Goal: Task Accomplishment & Management: Complete application form

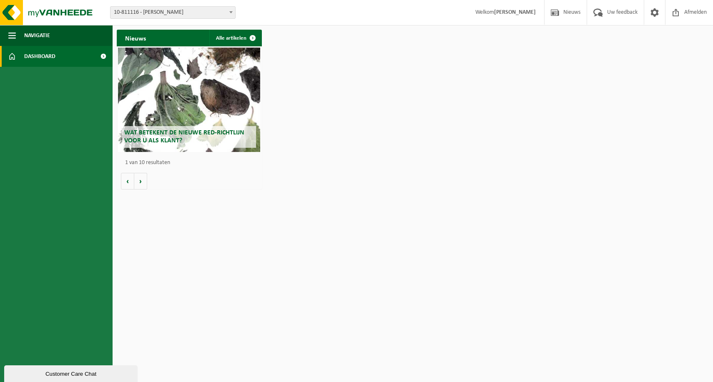
click at [89, 53] on link "Dashboard" at bounding box center [56, 56] width 113 height 21
click at [187, 16] on span "10-811116 - [PERSON_NAME]" at bounding box center [173, 13] width 125 height 12
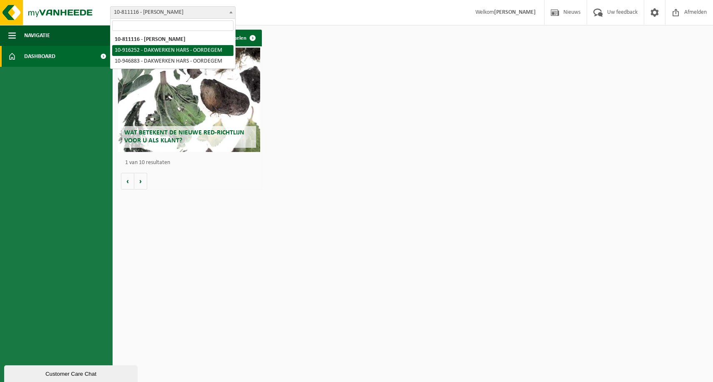
select select "127427"
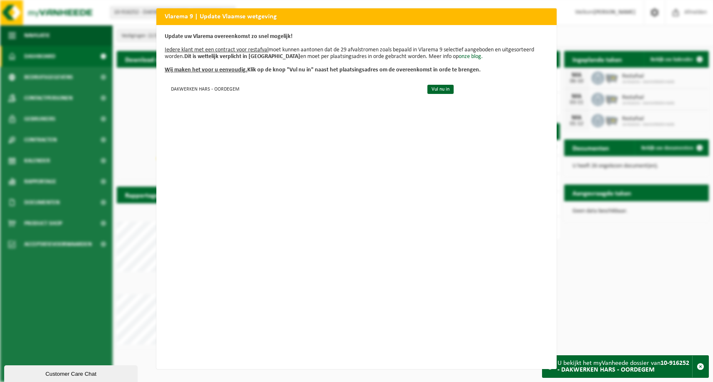
click at [5, 331] on div "Vlarema 9 | Update Vlaamse wetgeving Update uw Vlarema overeenkomst zo snel mog…" at bounding box center [356, 191] width 713 height 382
click at [437, 91] on link "Vul nu in" at bounding box center [441, 89] width 26 height 9
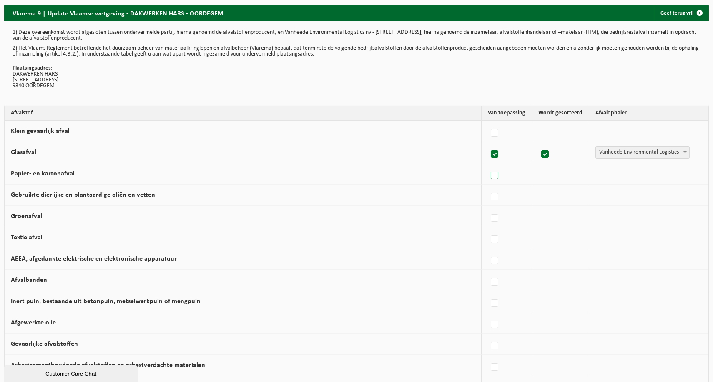
click at [498, 173] on label at bounding box center [495, 175] width 12 height 13
click at [488, 165] on input "Papier- en kartonafval" at bounding box center [488, 165] width 0 height 0
checkbox input "true"
click at [497, 133] on label at bounding box center [495, 133] width 12 height 13
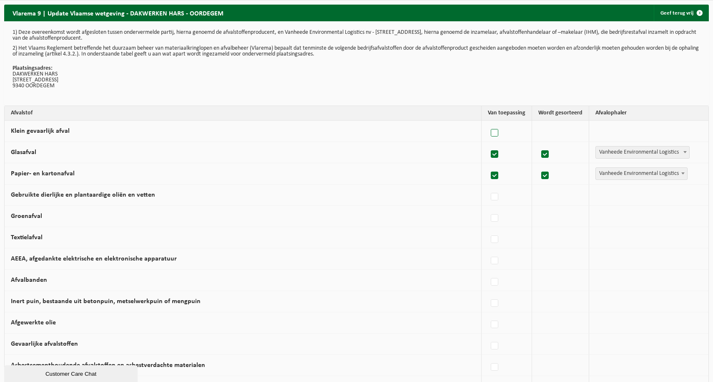
click at [488, 123] on input "Klein gevaarlijk afval" at bounding box center [488, 122] width 0 height 0
checkbox input "true"
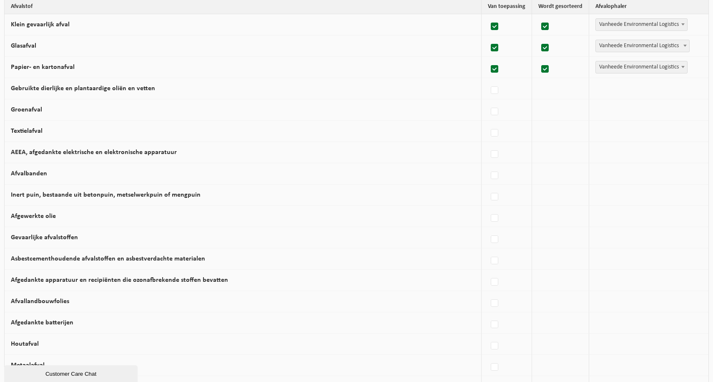
scroll to position [107, 0]
click at [635, 24] on span "Vanheede Environmental Logistics" at bounding box center [641, 24] width 91 height 12
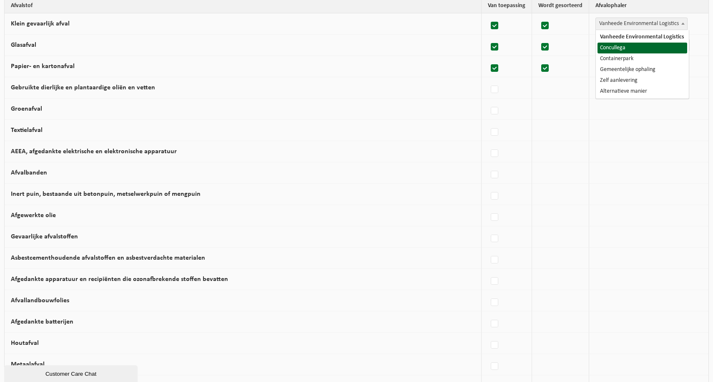
select select "Concullega"
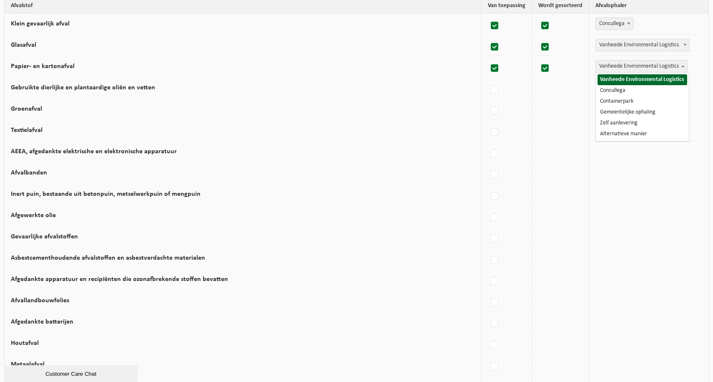
click at [620, 64] on span "Vanheede Environmental Logistics" at bounding box center [641, 66] width 91 height 12
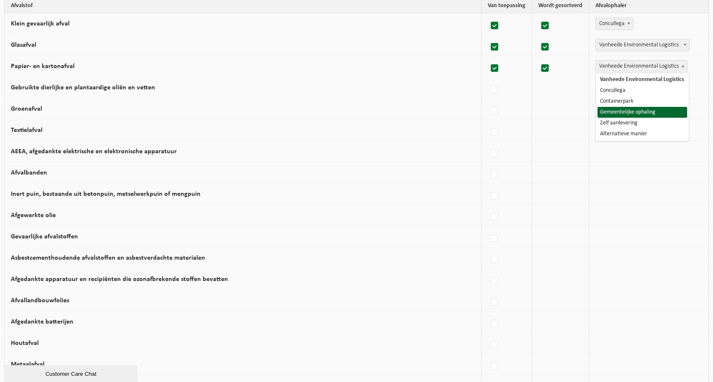
select select "Gemeentelijke ophaling"
click at [496, 89] on label at bounding box center [495, 89] width 12 height 13
click at [488, 79] on input "Gebruikte dierlijke en plantaardige oliën en vetten" at bounding box center [488, 79] width 0 height 0
checkbox input "true"
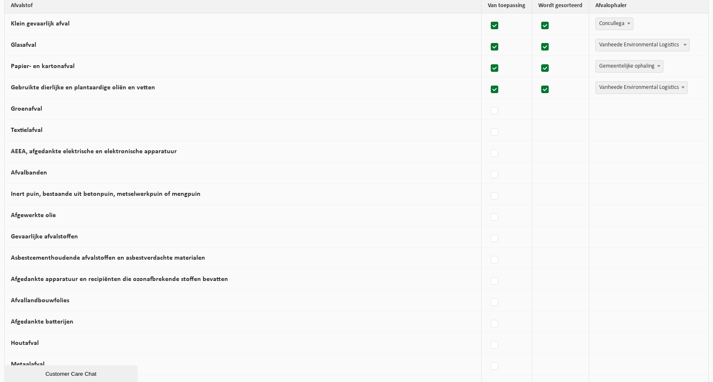
click at [614, 93] on span "Vanheede Environmental Logistics" at bounding box center [641, 88] width 91 height 12
click at [495, 91] on label at bounding box center [495, 89] width 12 height 13
click at [488, 79] on input "Gebruikte dierlijke en plantaardige oliën en vetten" at bounding box center [488, 79] width 0 height 0
checkbox input "false"
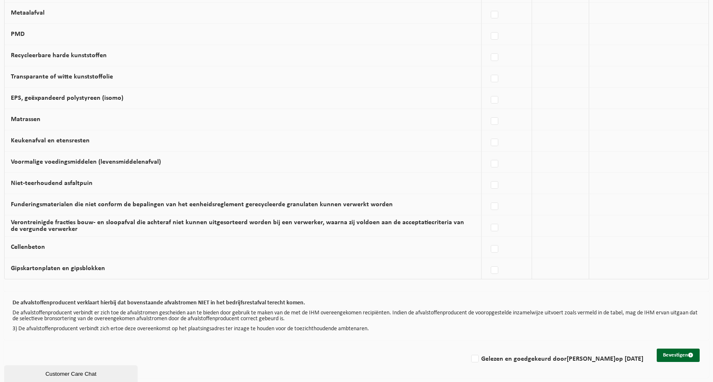
scroll to position [463, 0]
click at [495, 265] on label at bounding box center [495, 270] width 12 height 13
click at [488, 260] on input "Gipskartonplaten en gipsblokken" at bounding box center [488, 259] width 0 height 0
checkbox input "true"
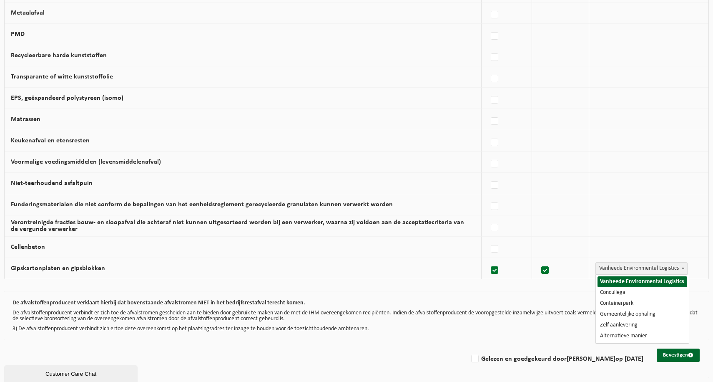
click at [600, 262] on span "Vanheede Environmental Logistics" at bounding box center [641, 268] width 91 height 12
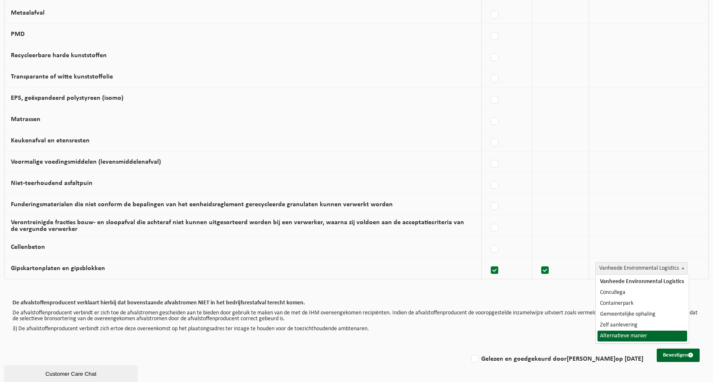
select select "Alternatieve manier"
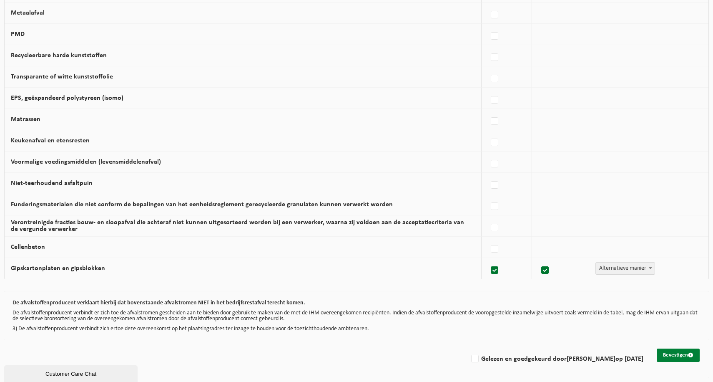
click at [672, 354] on button "Bevestigen" at bounding box center [678, 354] width 43 height 13
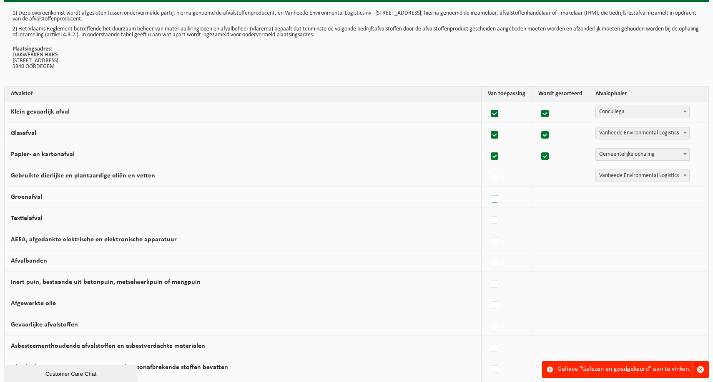
scroll to position [15, 0]
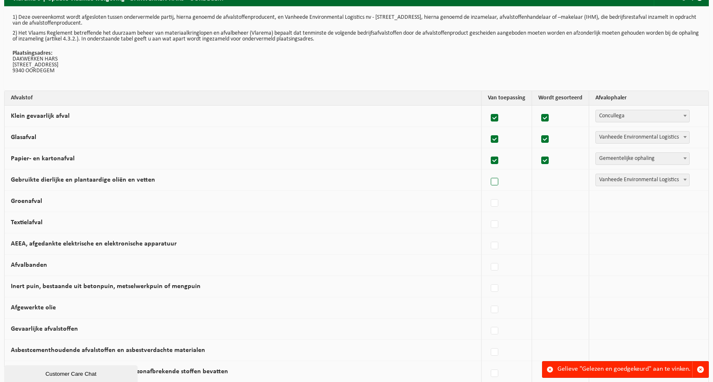
click at [498, 184] on label at bounding box center [495, 182] width 12 height 13
click at [488, 171] on input "Gebruikte dierlijke en plantaardige oliën en vetten" at bounding box center [488, 171] width 0 height 0
checkbox input "true"
click at [639, 182] on span "Vanheede Environmental Logistics" at bounding box center [642, 180] width 93 height 12
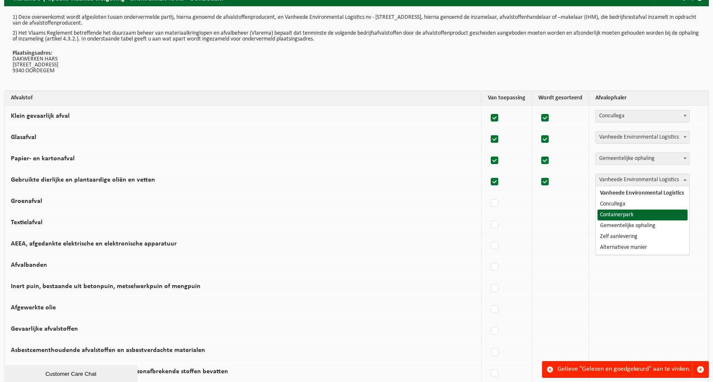
select select "Containerpark"
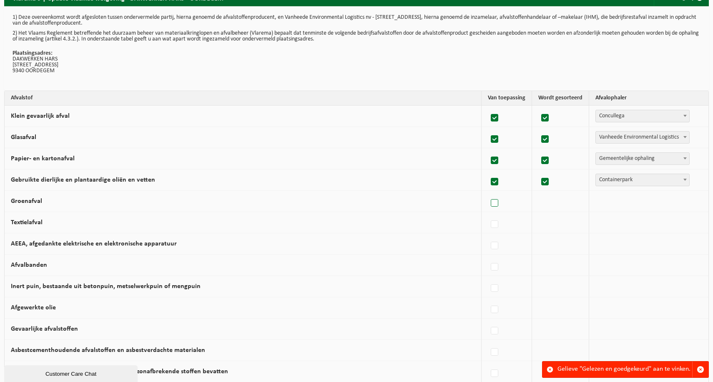
click at [496, 204] on label at bounding box center [495, 203] width 12 height 13
click at [488, 193] on input "Groenafval" at bounding box center [488, 192] width 0 height 0
checkbox input "true"
click at [608, 205] on span "Vanheede Environmental Logistics" at bounding box center [641, 201] width 91 height 12
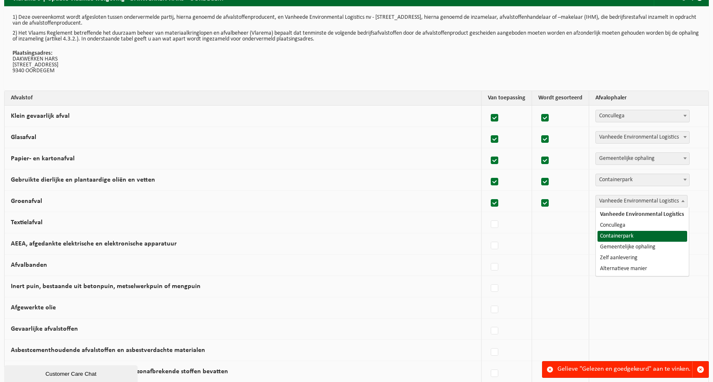
select select "Containerpark"
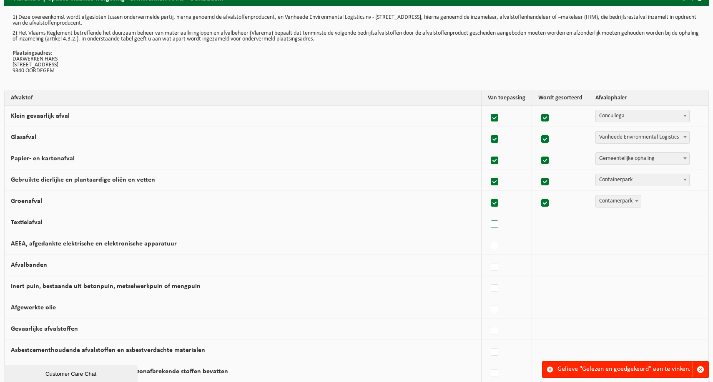
click at [497, 222] on label at bounding box center [495, 224] width 12 height 13
click at [488, 214] on input "Textielafval" at bounding box center [488, 214] width 0 height 0
checkbox input "true"
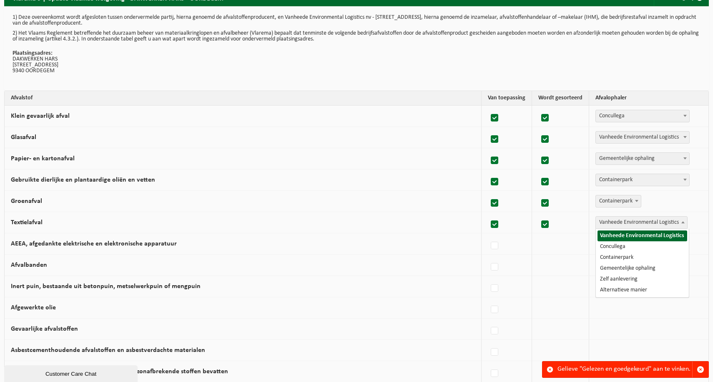
click at [604, 227] on span "Vanheede Environmental Logistics" at bounding box center [641, 222] width 91 height 12
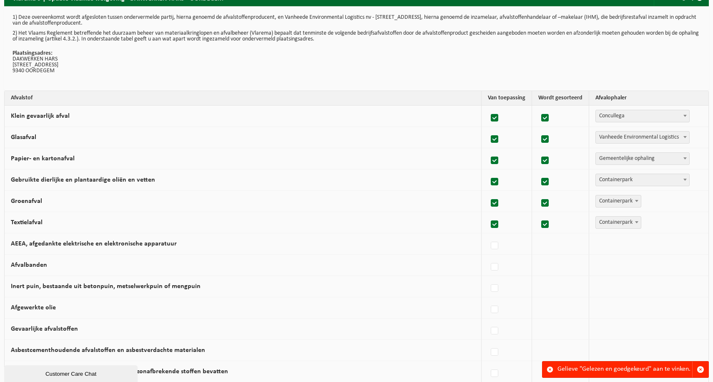
select select "Containerpark"
click at [493, 240] on label at bounding box center [495, 245] width 12 height 13
click at [488, 235] on input "AEEA, afgedankte elektrische en elektronische apparatuur" at bounding box center [488, 235] width 0 height 0
checkbox input "true"
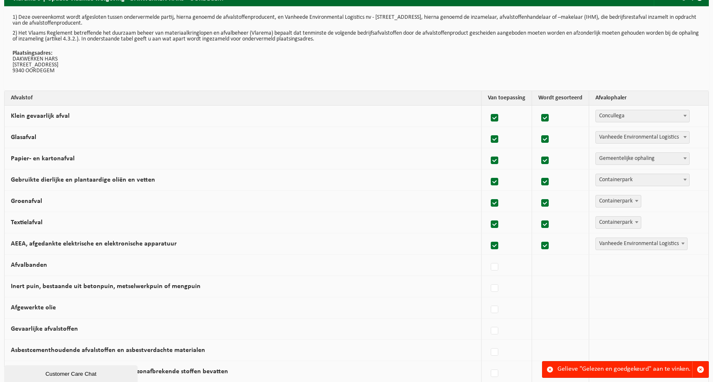
click at [604, 245] on span "Vanheede Environmental Logistics" at bounding box center [641, 244] width 91 height 12
select select "Containerpark"
click at [495, 265] on label at bounding box center [495, 267] width 12 height 13
click at [488, 257] on input "Afvalbanden" at bounding box center [488, 256] width 0 height 0
checkbox input "true"
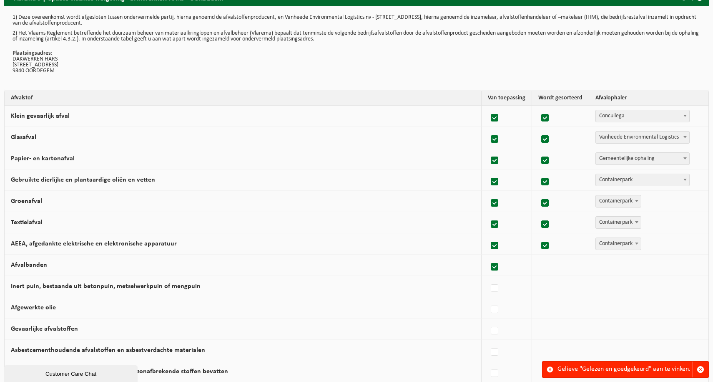
checkbox input "true"
click at [617, 267] on span "Vanheede Environmental Logistics" at bounding box center [641, 265] width 91 height 12
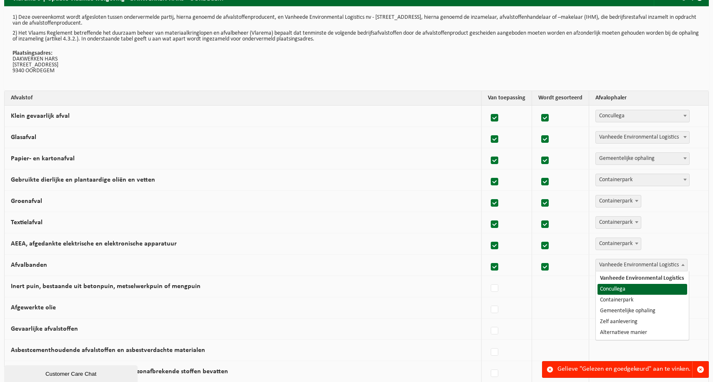
select select "Concullega"
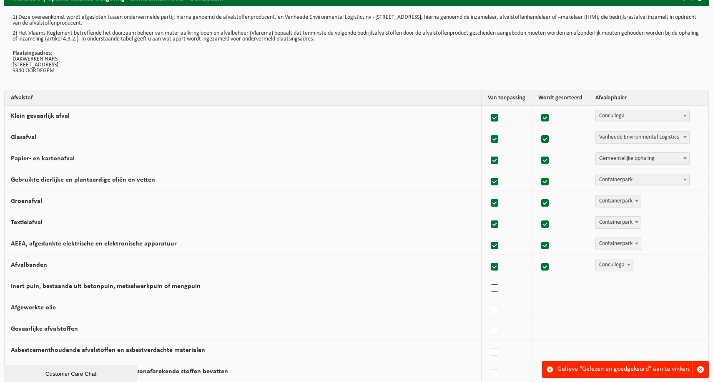
click at [498, 287] on label at bounding box center [495, 288] width 12 height 13
click at [488, 278] on input "Inert puin, bestaande uit betonpuin, metselwerkpuin of mengpuin" at bounding box center [488, 277] width 0 height 0
checkbox input "true"
click at [642, 286] on span "Vanheede Environmental Logistics" at bounding box center [641, 286] width 91 height 12
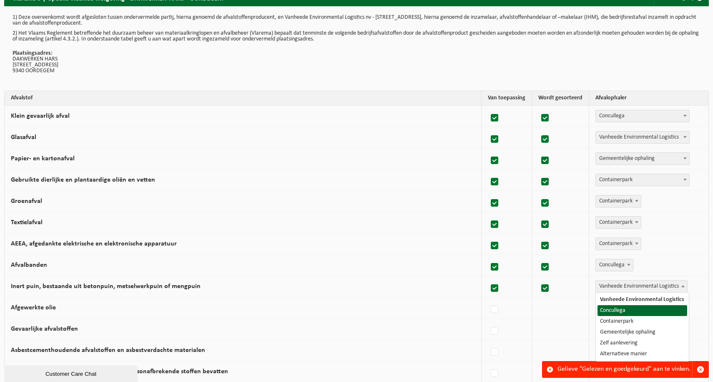
select select "Concullega"
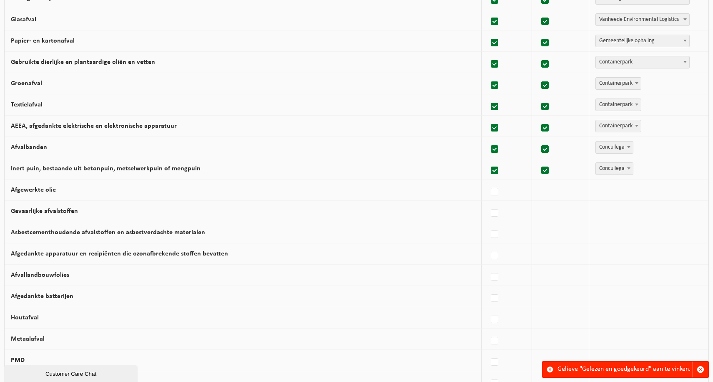
scroll to position [133, 0]
click at [498, 194] on label at bounding box center [495, 191] width 12 height 13
click at [488, 181] on input "Afgewerkte olie" at bounding box center [488, 180] width 0 height 0
checkbox input "true"
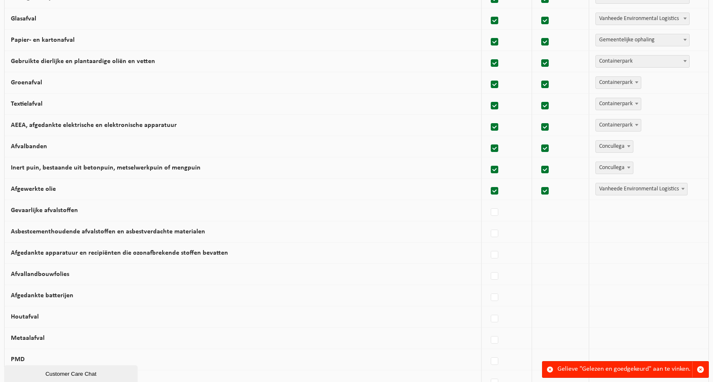
click at [616, 192] on span "Vanheede Environmental Logistics" at bounding box center [641, 189] width 91 height 12
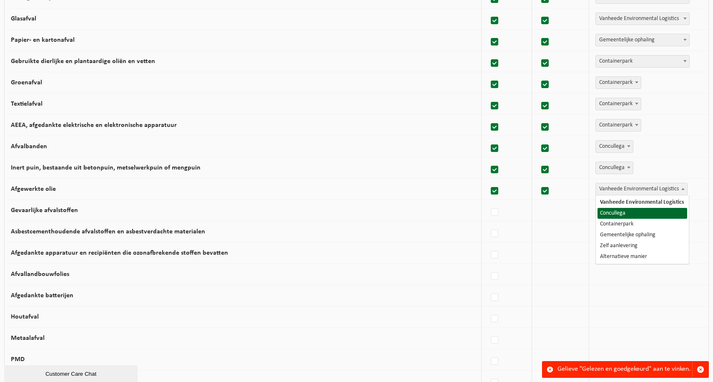
select select "Concullega"
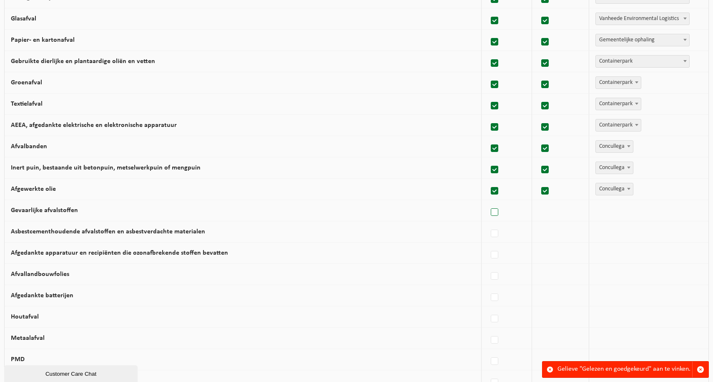
click at [493, 210] on label at bounding box center [495, 212] width 12 height 13
click at [488, 202] on input "Gevaarlijke afvalstoffen" at bounding box center [488, 201] width 0 height 0
checkbox input "true"
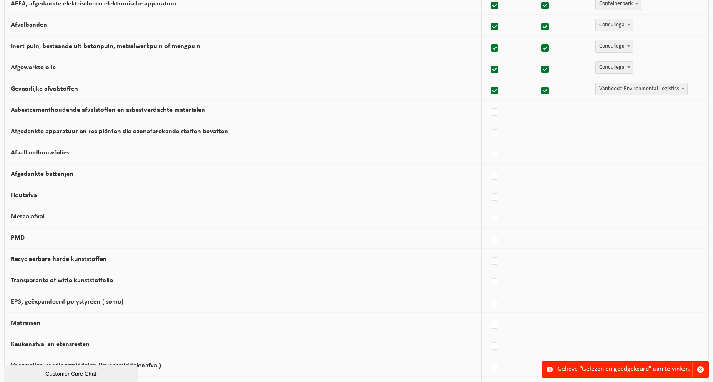
scroll to position [254, 0]
click at [615, 93] on span "Vanheede Environmental Logistics" at bounding box center [641, 89] width 91 height 12
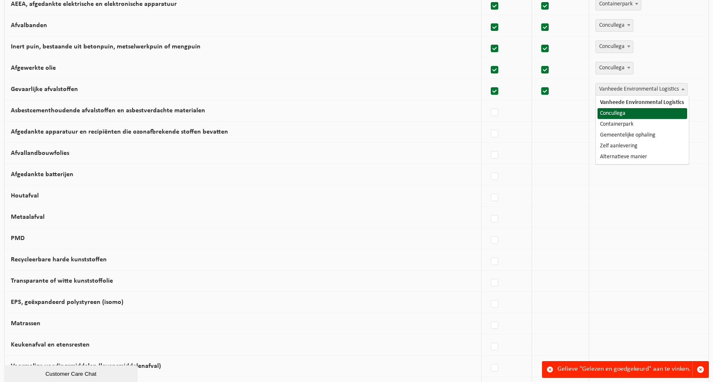
select select "Concullega"
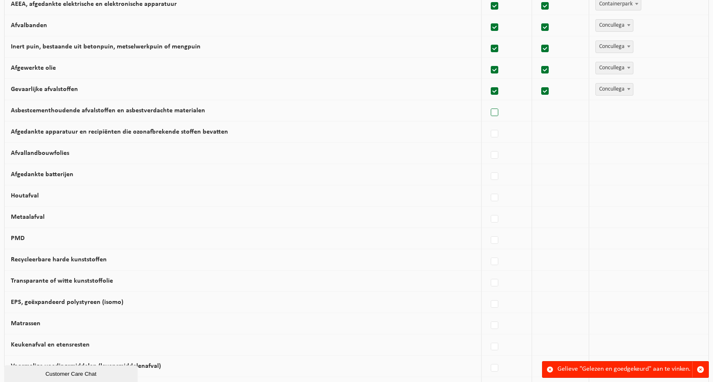
click at [499, 110] on label at bounding box center [495, 112] width 12 height 13
click at [488, 102] on input "Asbestcementhoudende afvalstoffen en asbestverdachte materialen" at bounding box center [488, 102] width 0 height 0
checkbox input "true"
click at [601, 109] on span "Vanheede Environmental Logistics" at bounding box center [641, 111] width 91 height 12
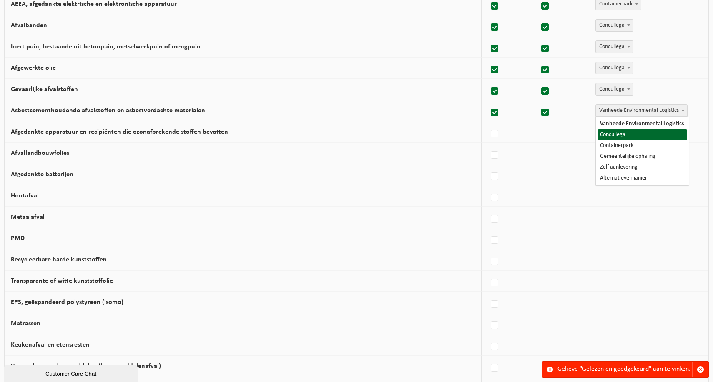
select select "Concullega"
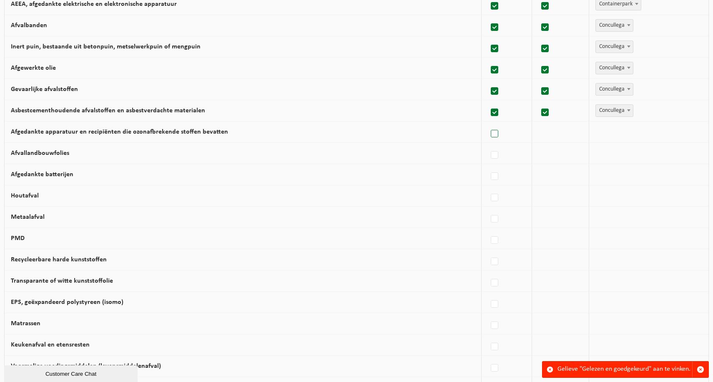
click at [498, 136] on label at bounding box center [495, 134] width 12 height 13
click at [488, 123] on input "Afgedankte apparatuur en recipiënten die ozonafbrekende stoffen bevatten" at bounding box center [488, 123] width 0 height 0
checkbox input "true"
click at [614, 136] on span "Vanheede Environmental Logistics" at bounding box center [641, 132] width 91 height 12
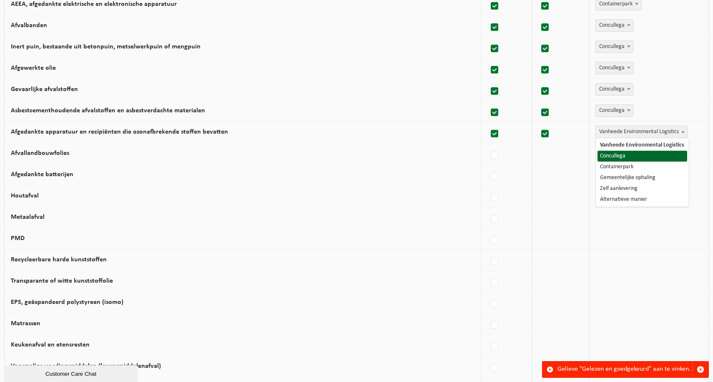
select select "Concullega"
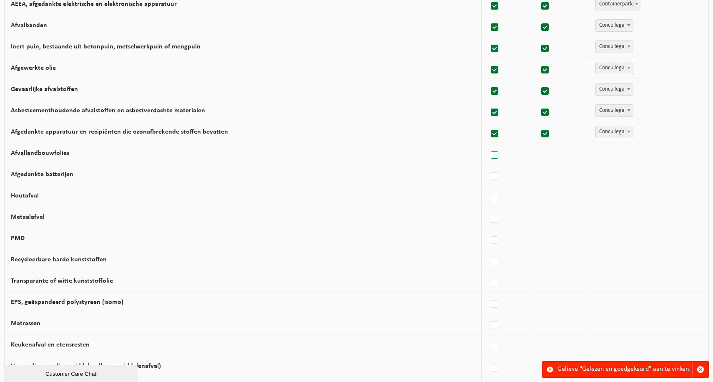
click at [495, 153] on label at bounding box center [495, 155] width 12 height 13
click at [488, 145] on input "Afvallandbouwfolies" at bounding box center [488, 144] width 0 height 0
checkbox input "true"
click at [498, 176] on label at bounding box center [495, 176] width 12 height 13
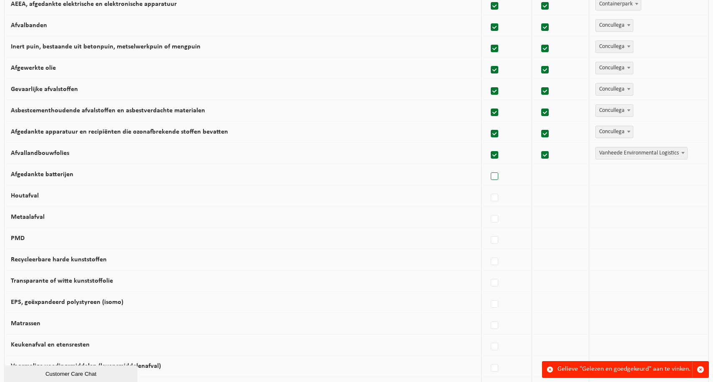
click at [488, 166] on input "Afgedankte batterijen" at bounding box center [488, 166] width 0 height 0
checkbox input "true"
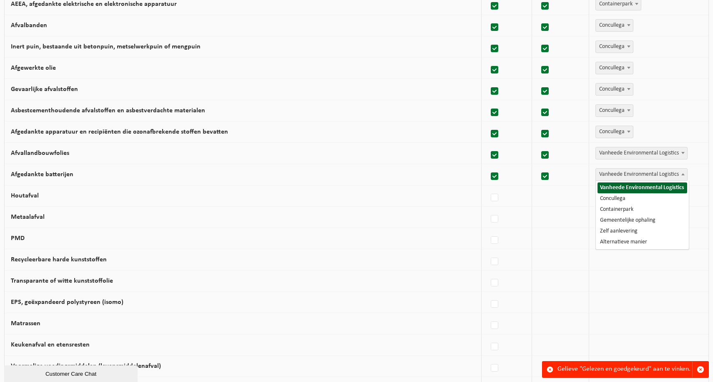
click at [621, 179] on span "Vanheede Environmental Logistics" at bounding box center [641, 174] width 91 height 12
select select "Concullega"
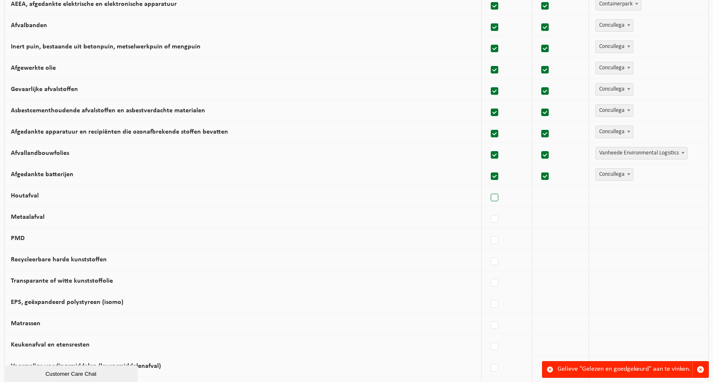
click at [495, 198] on label at bounding box center [495, 197] width 12 height 13
click at [488, 187] on input "Houtafval" at bounding box center [488, 187] width 0 height 0
checkbox input "true"
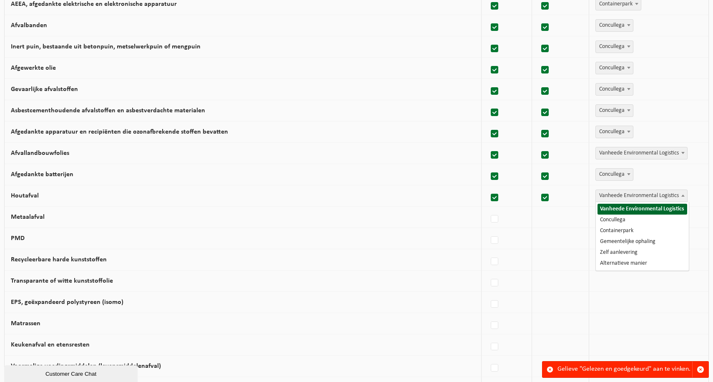
click at [628, 199] on span "Vanheede Environmental Logistics" at bounding box center [641, 196] width 91 height 12
select select "Concullega"
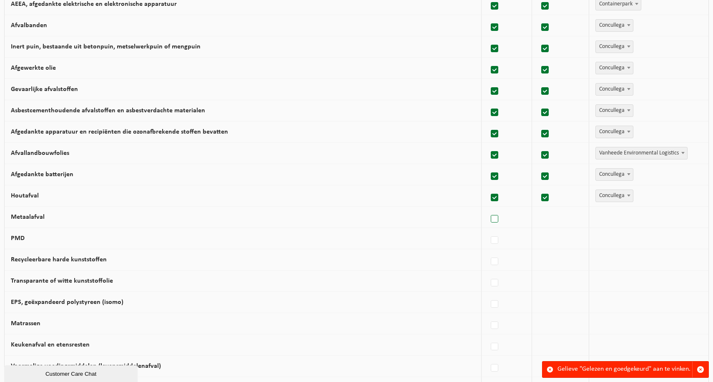
click at [495, 222] on label at bounding box center [495, 219] width 12 height 13
click at [488, 209] on input "Metaalafval" at bounding box center [488, 208] width 0 height 0
checkbox input "true"
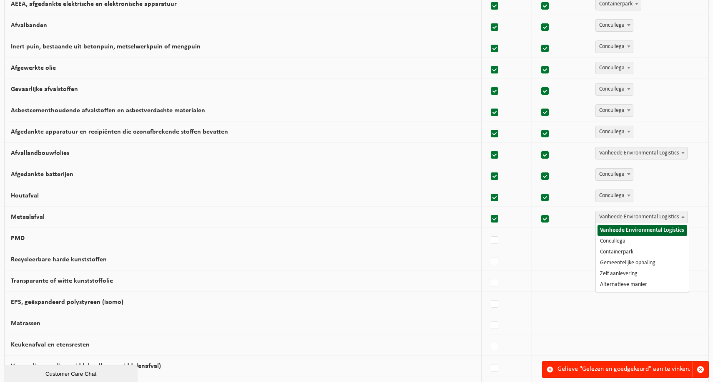
click at [614, 219] on span "Vanheede Environmental Logistics" at bounding box center [641, 217] width 91 height 12
select select "Concullega"
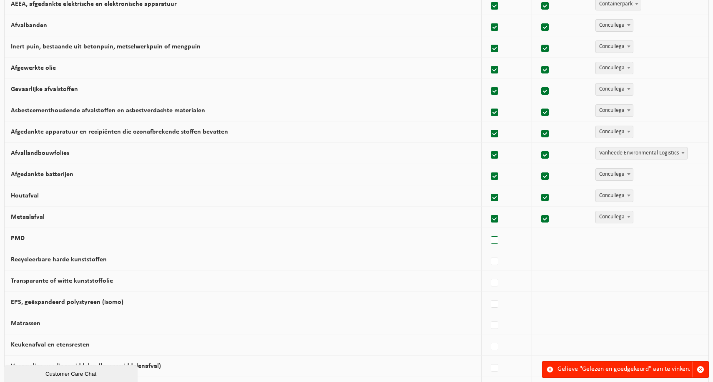
click at [501, 237] on label at bounding box center [495, 240] width 12 height 13
click at [488, 230] on input "PMD" at bounding box center [488, 229] width 0 height 0
checkbox input "true"
click at [626, 234] on span "Vanheede Environmental Logistics" at bounding box center [641, 238] width 91 height 12
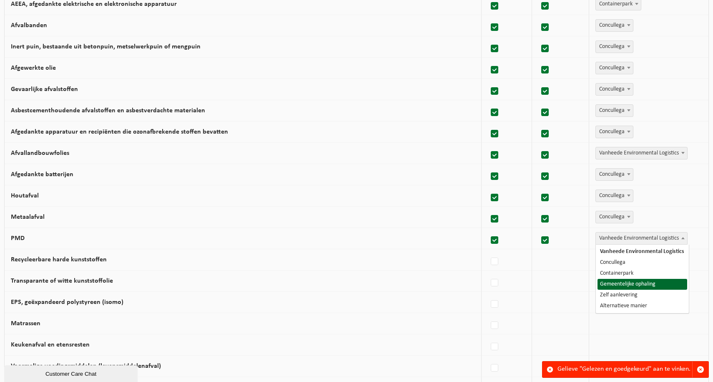
select select "Gemeentelijke ophaling"
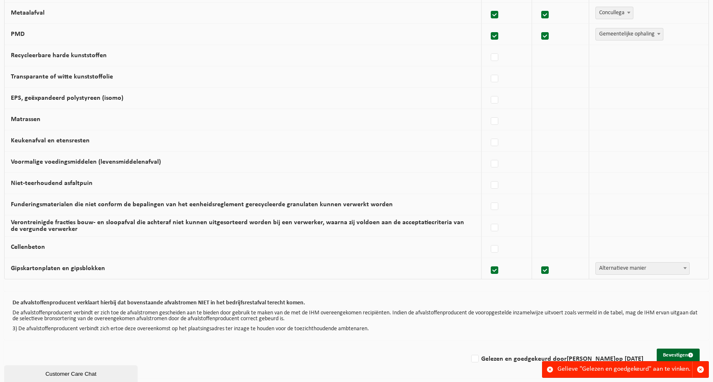
scroll to position [463, 0]
click at [498, 53] on label at bounding box center [495, 57] width 12 height 13
click at [488, 47] on input "Recycleerbare harde kunststoffen" at bounding box center [488, 47] width 0 height 0
checkbox input "true"
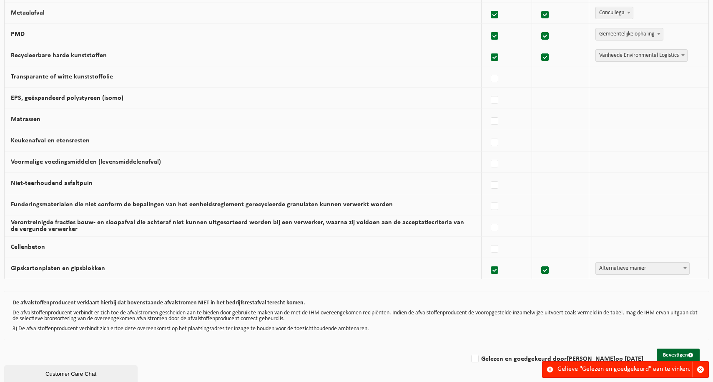
click at [622, 50] on span "Vanheede Environmental Logistics" at bounding box center [641, 56] width 91 height 12
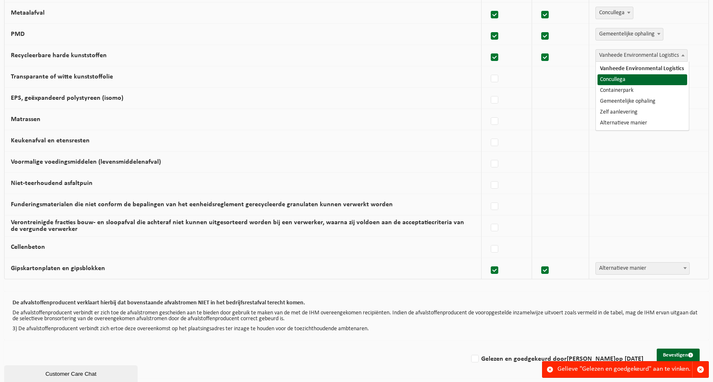
select select "Concullega"
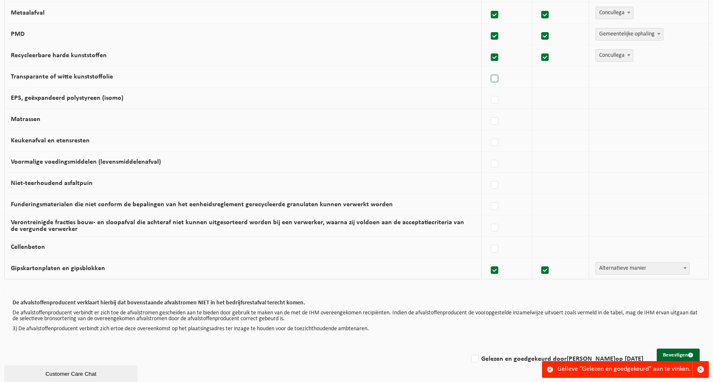
click at [498, 73] on label at bounding box center [495, 79] width 12 height 13
click at [488, 68] on input "Transparante of witte kunststoffolie" at bounding box center [488, 68] width 0 height 0
checkbox input "true"
click at [610, 75] on span "Vanheede Environmental Logistics" at bounding box center [641, 77] width 91 height 12
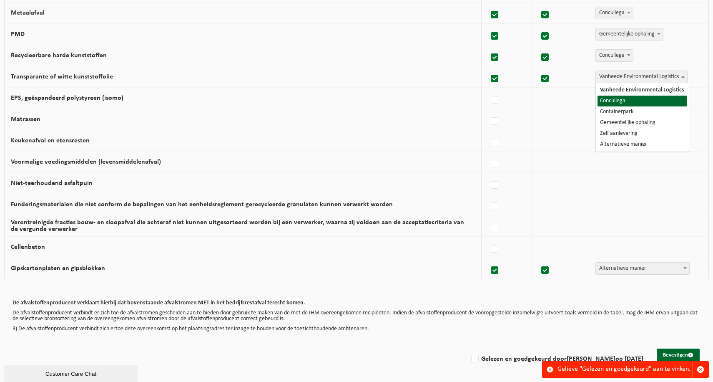
select select "Concullega"
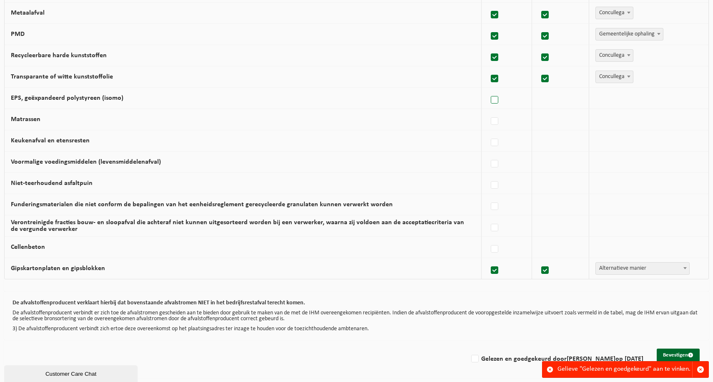
click at [497, 94] on label at bounding box center [495, 100] width 12 height 13
click at [488, 90] on input "EPS, geëxpandeerd polystyreen (isomo)" at bounding box center [488, 89] width 0 height 0
checkbox input "true"
click at [616, 95] on span "Vanheede Environmental Logistics" at bounding box center [641, 98] width 91 height 12
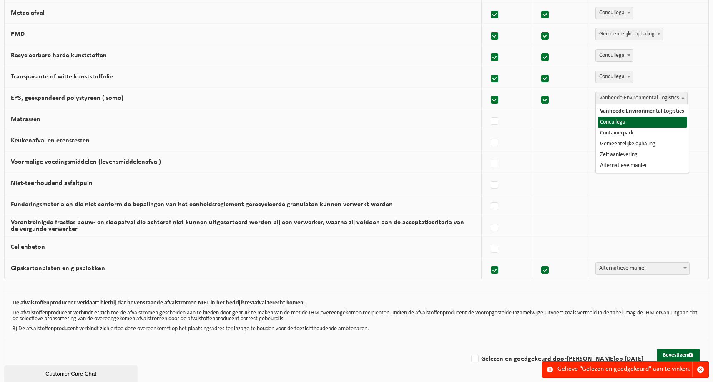
select select "Concullega"
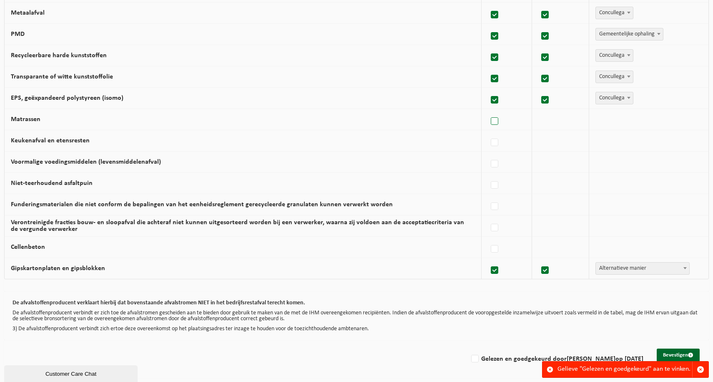
click at [500, 115] on label at bounding box center [495, 121] width 12 height 13
click at [488, 111] on input "Matrassen" at bounding box center [488, 111] width 0 height 0
checkbox input "true"
click at [619, 118] on span "Vanheede Environmental Logistics" at bounding box center [641, 119] width 91 height 12
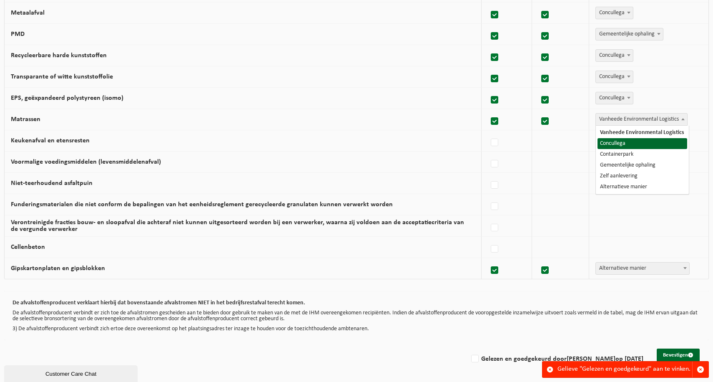
select select "Concullega"
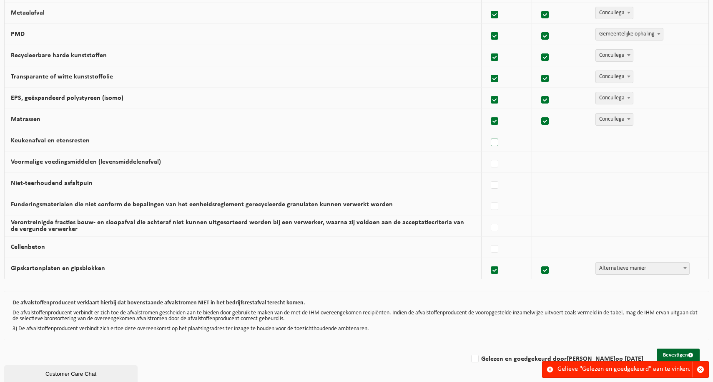
click at [498, 138] on label at bounding box center [495, 142] width 12 height 13
click at [488, 132] on input "Keukenafval en etensresten" at bounding box center [488, 132] width 0 height 0
checkbox input "true"
click at [605, 138] on span "Vanheede Environmental Logistics" at bounding box center [641, 141] width 91 height 12
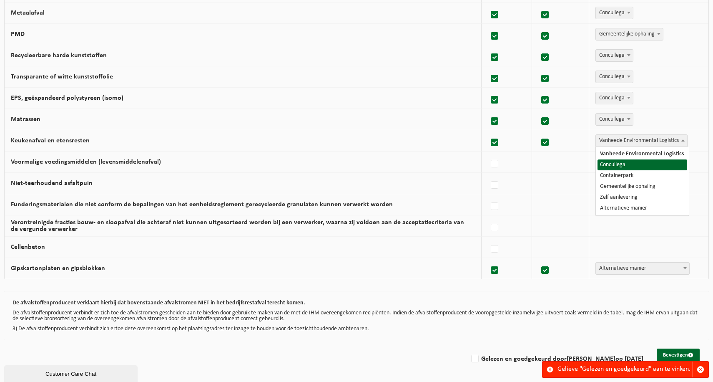
select select "Concullega"
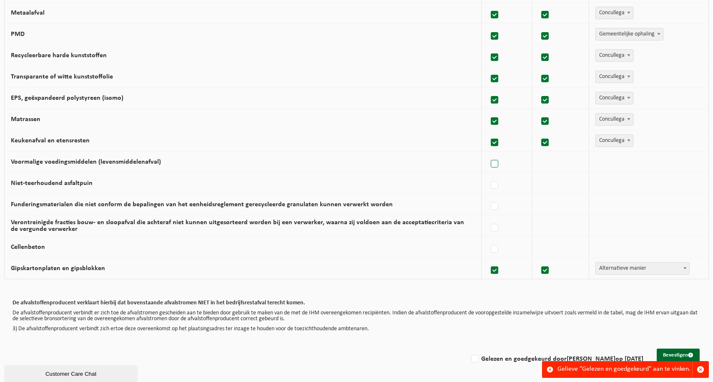
click at [497, 159] on label at bounding box center [495, 164] width 12 height 13
click at [488, 153] on input "Voormalige voedingsmiddelen (levensmiddelenafval)" at bounding box center [488, 153] width 0 height 0
checkbox input "true"
click at [649, 156] on span "Vanheede Environmental Logistics" at bounding box center [641, 162] width 91 height 12
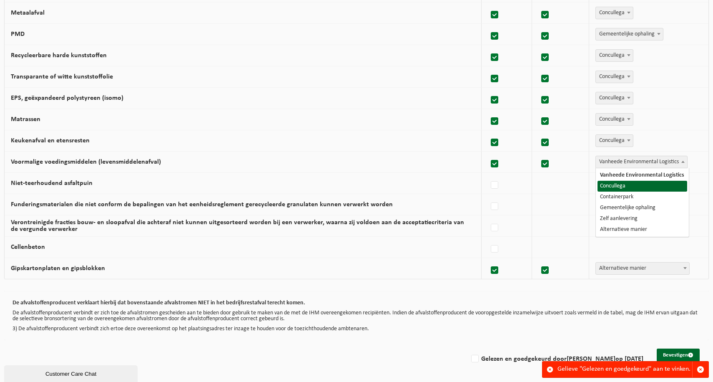
select select "Concullega"
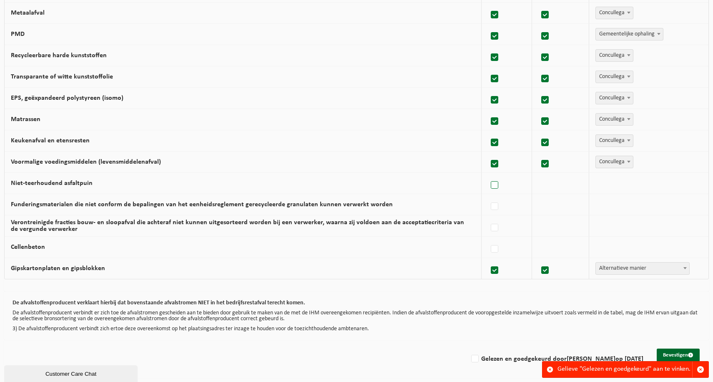
click at [493, 182] on label at bounding box center [495, 185] width 12 height 13
click at [488, 175] on input "Niet-teerhoudend asfaltpuin" at bounding box center [488, 174] width 0 height 0
checkbox input "true"
click at [636, 177] on span "Vanheede Environmental Logistics" at bounding box center [641, 183] width 91 height 12
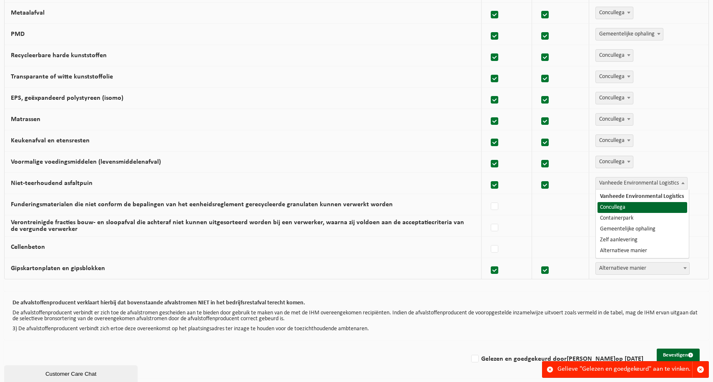
select select "Concullega"
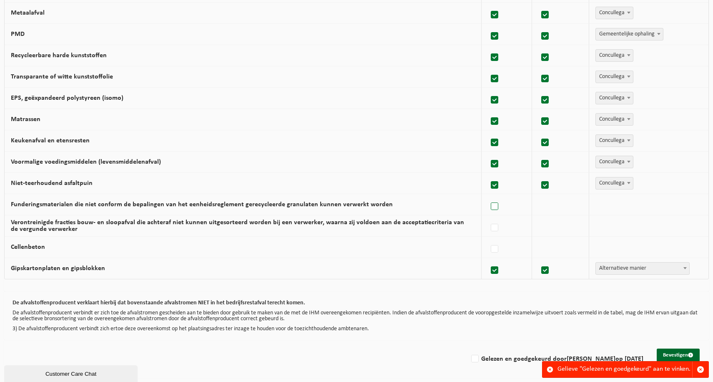
click at [494, 204] on label at bounding box center [495, 206] width 12 height 13
click at [488, 196] on input "Funderingsmaterialen die niet conform de bepalingen van het eenheidsreglement g…" at bounding box center [488, 196] width 0 height 0
checkbox input "true"
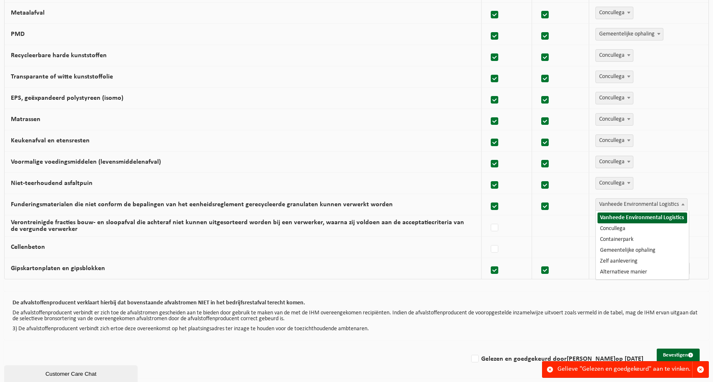
click at [628, 200] on span "Vanheede Environmental Logistics" at bounding box center [641, 205] width 91 height 12
select select "Concullega"
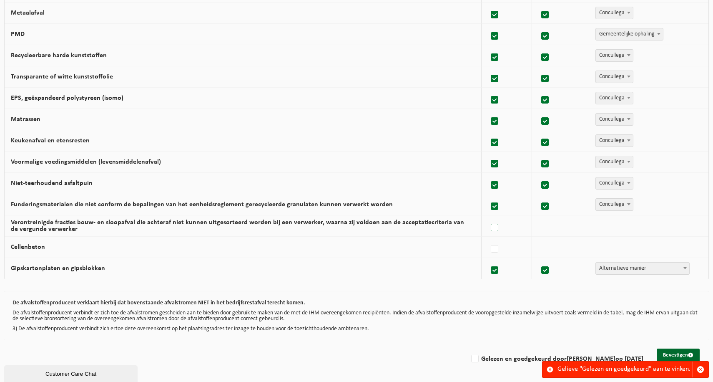
click at [497, 227] on label at bounding box center [495, 227] width 12 height 13
click at [488, 217] on input "Verontreinigde fracties bouw- en sloopafval die achteraf niet kunnen uitgesorte…" at bounding box center [488, 217] width 0 height 0
checkbox input "true"
click at [630, 224] on span "Vanheede Environmental Logistics" at bounding box center [641, 226] width 91 height 12
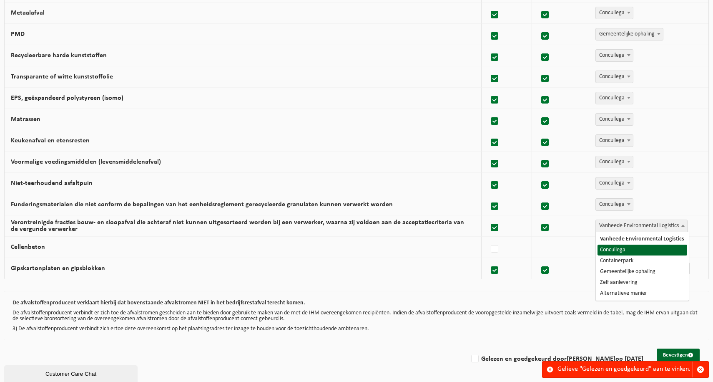
select select "Concullega"
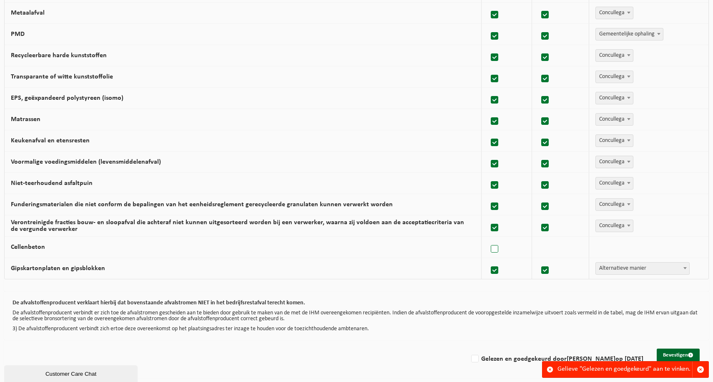
click at [498, 243] on label at bounding box center [495, 249] width 12 height 13
click at [488, 239] on input "Cellenbeton" at bounding box center [488, 238] width 0 height 0
checkbox input "true"
click at [619, 244] on span "Vanheede Environmental Logistics" at bounding box center [641, 247] width 91 height 12
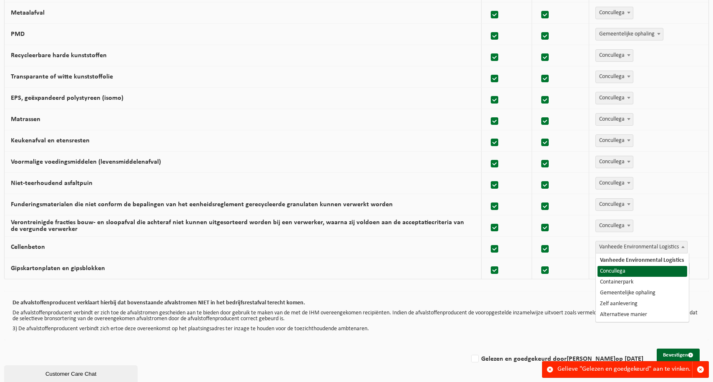
select select "Concullega"
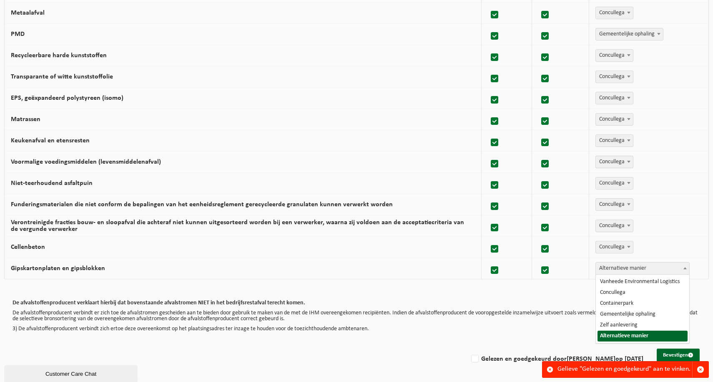
click at [618, 262] on span "Alternatieve manier" at bounding box center [642, 268] width 93 height 12
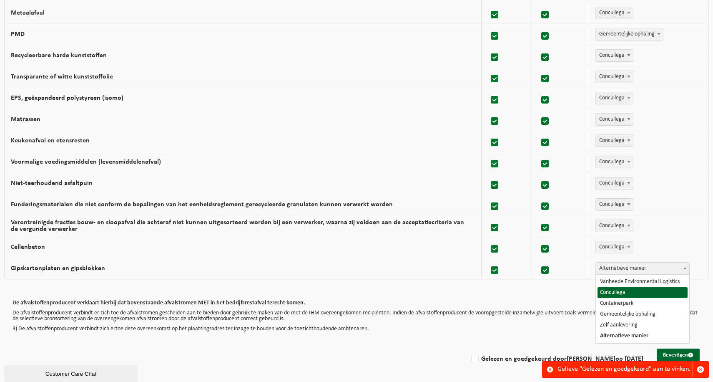
select select "Concullega"
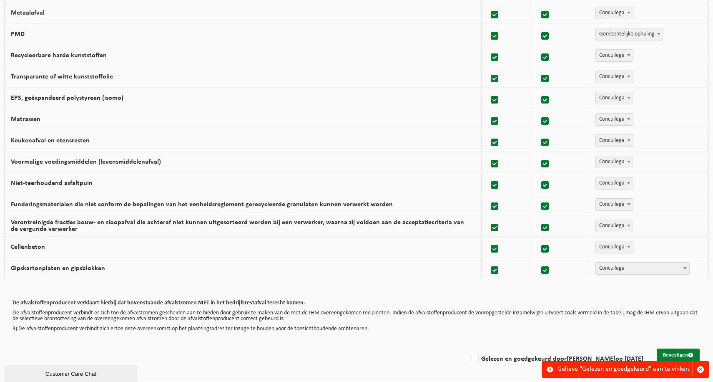
click at [677, 349] on button "Bevestigen" at bounding box center [678, 354] width 43 height 13
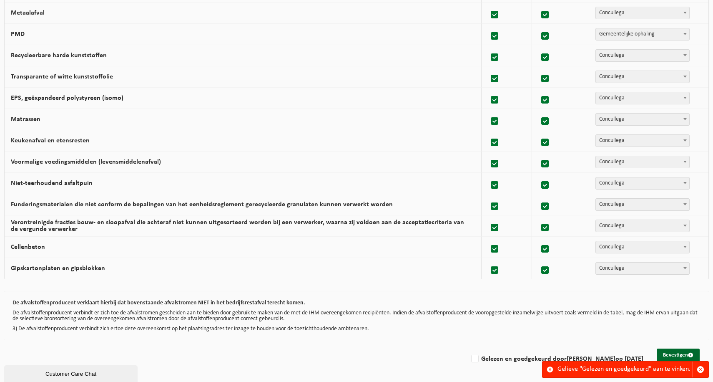
scroll to position [463, 0]
click at [470, 357] on label "Gelezen en goedgekeurd door ANDY VERMAERKE op 22/09/25" at bounding box center [557, 358] width 174 height 13
click at [468, 348] on input "Gelezen en goedgekeurd door ANDY VERMAERKE op 22/09/25" at bounding box center [468, 348] width 0 height 0
checkbox input "true"
click at [673, 353] on button "Bevestigen" at bounding box center [678, 354] width 43 height 13
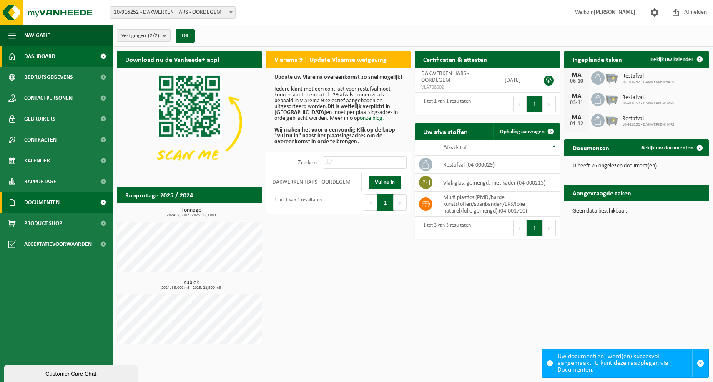
click at [72, 197] on link "Documenten" at bounding box center [56, 202] width 113 height 21
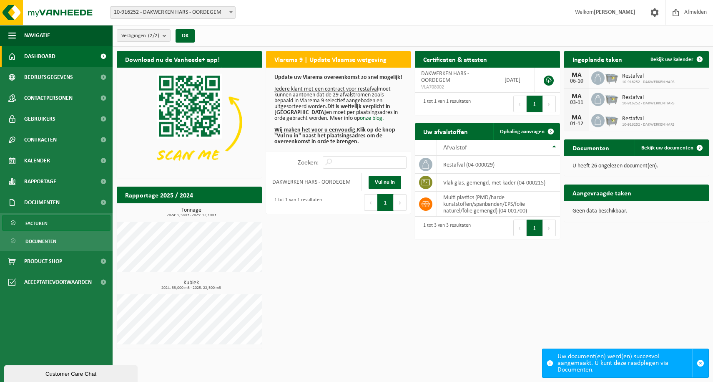
click at [56, 223] on link "Facturen" at bounding box center [56, 223] width 108 height 16
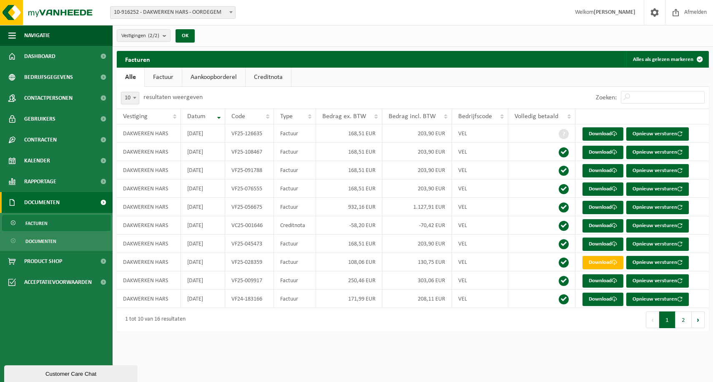
click at [207, 10] on span "10-916252 - DAKWERKEN HARS - OORDEGEM" at bounding box center [173, 13] width 125 height 12
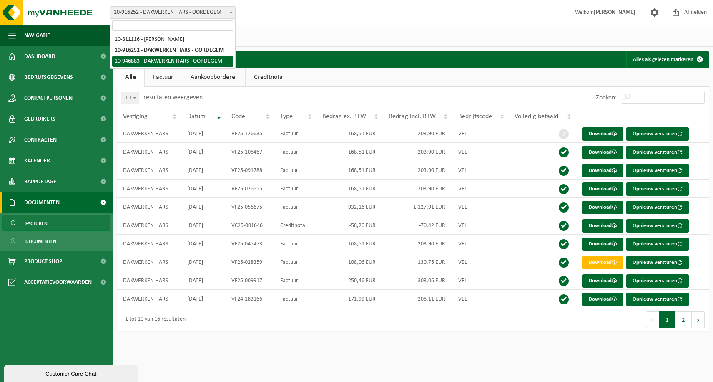
select select "141911"
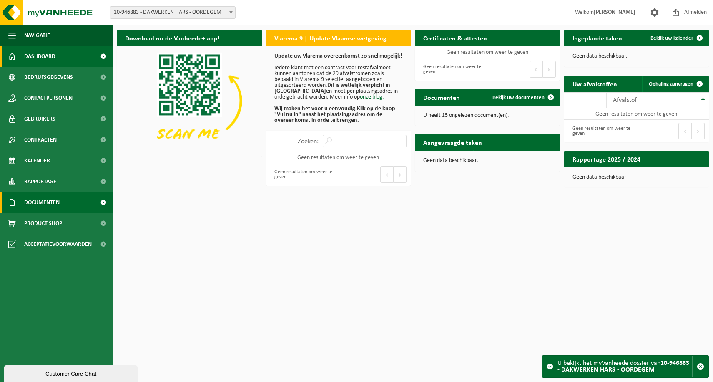
click at [61, 204] on link "Documenten" at bounding box center [56, 202] width 113 height 21
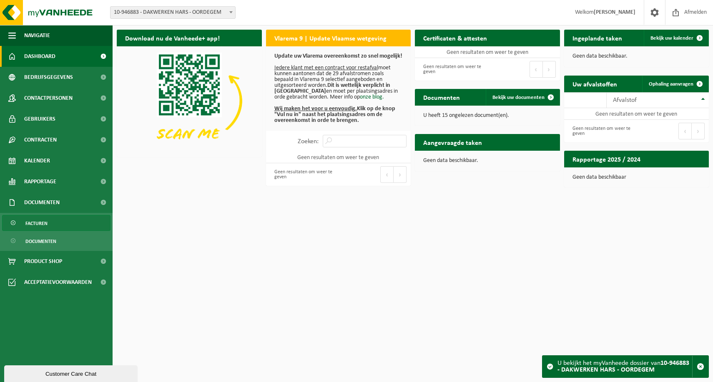
click at [59, 221] on link "Facturen" at bounding box center [56, 223] width 108 height 16
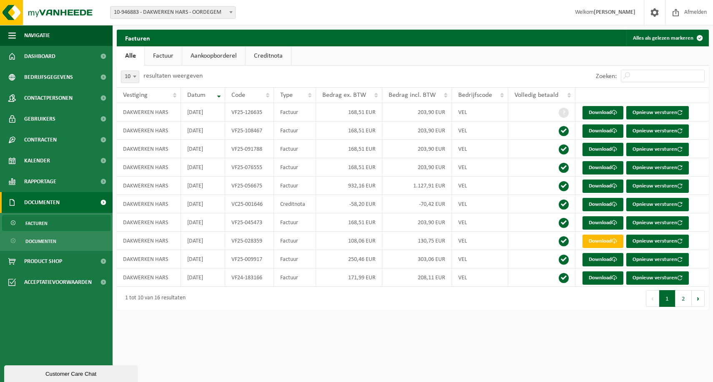
click at [166, 54] on link "Factuur" at bounding box center [163, 55] width 37 height 19
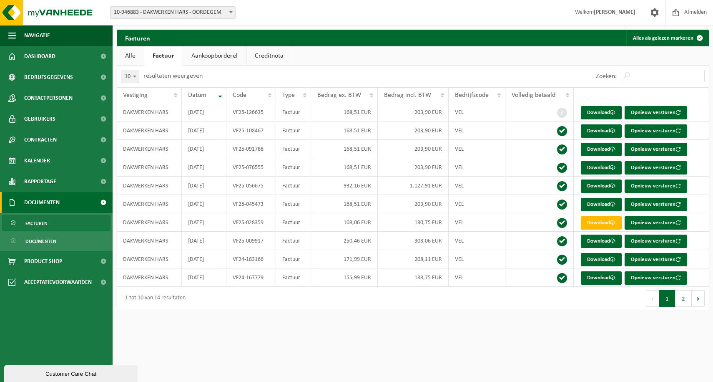
click at [150, 13] on span "10-946883 - DAKWERKEN HARS - OORDEGEM" at bounding box center [173, 13] width 125 height 12
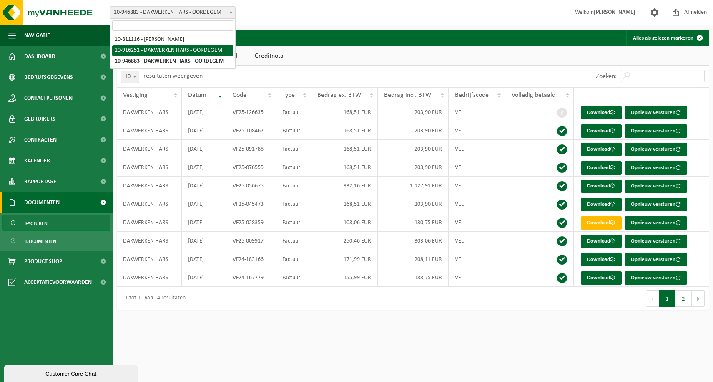
select select "127427"
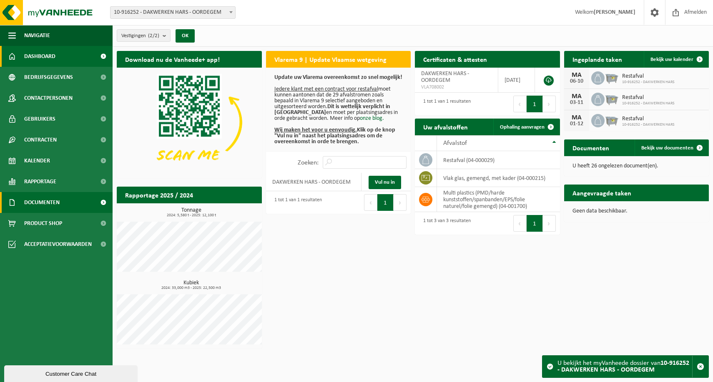
click at [60, 204] on span "Documenten" at bounding box center [41, 202] width 35 height 21
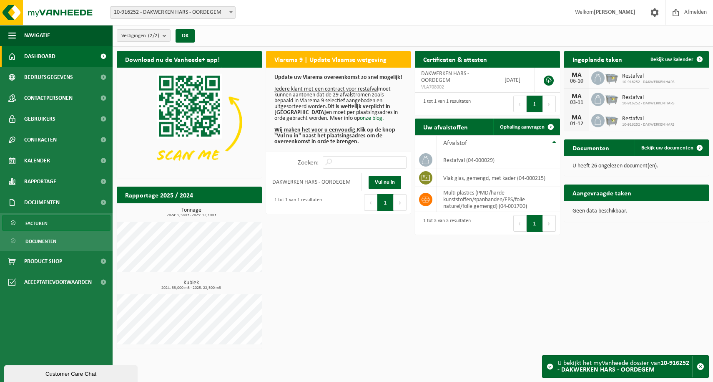
click at [57, 224] on link "Facturen" at bounding box center [56, 223] width 108 height 16
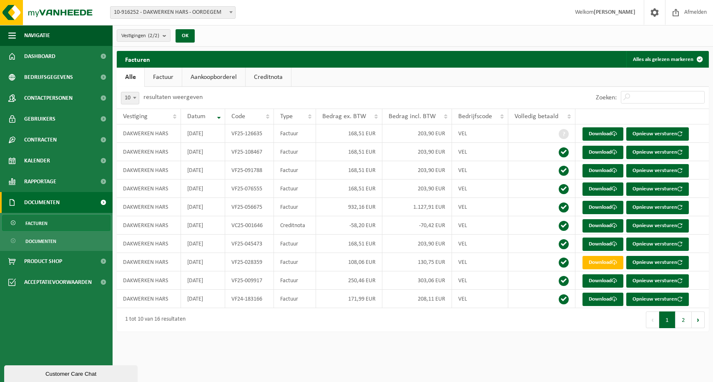
click at [171, 78] on link "Factuur" at bounding box center [163, 77] width 37 height 19
